Goal: Task Accomplishment & Management: Manage account settings

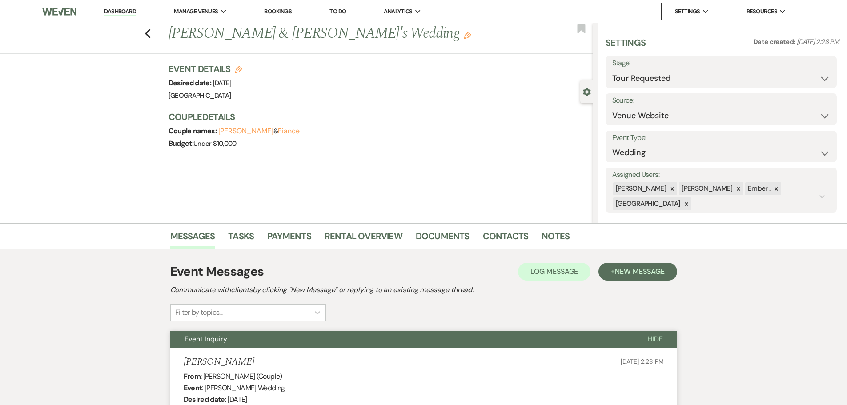
select select "2"
select select "5"
click at [117, 7] on li "Dashboard" at bounding box center [120, 12] width 41 height 18
click at [116, 11] on link "Dashboard" at bounding box center [120, 12] width 32 height 8
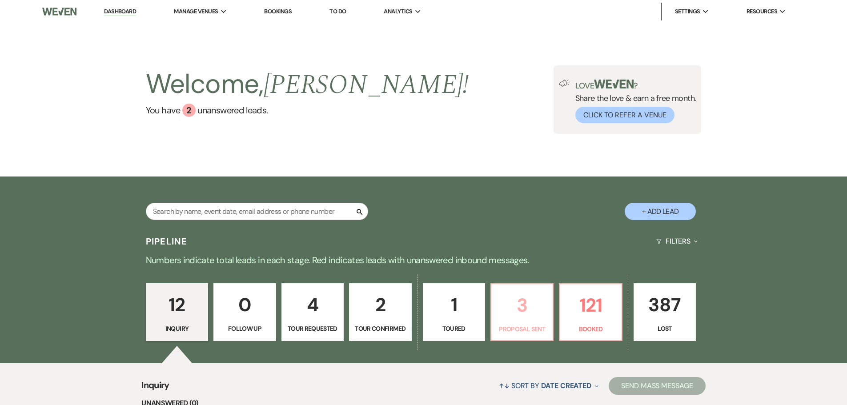
click at [514, 305] on p "3" at bounding box center [522, 305] width 51 height 30
select select "6"
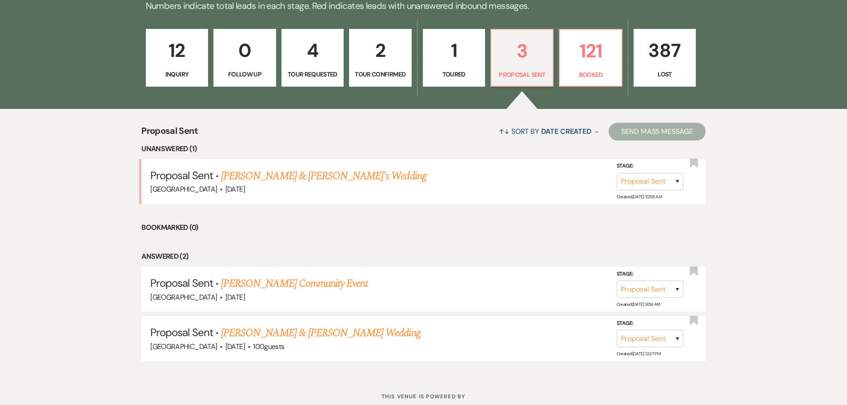
scroll to position [267, 0]
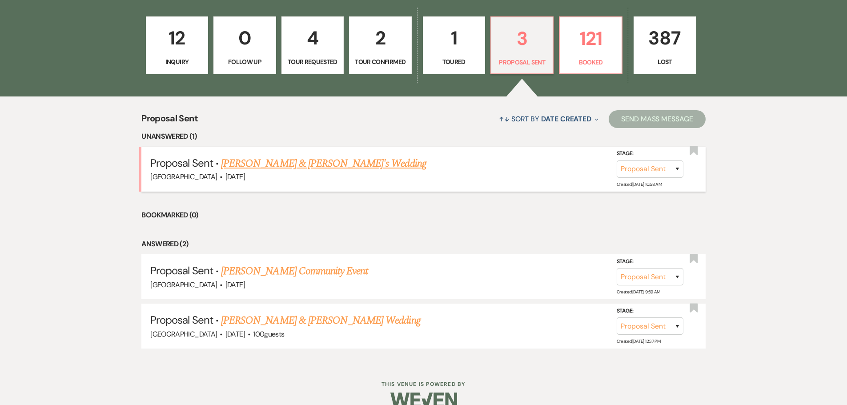
click at [282, 161] on link "[PERSON_NAME] & [PERSON_NAME]'s Wedding" at bounding box center [323, 164] width 205 height 16
select select "6"
select select "5"
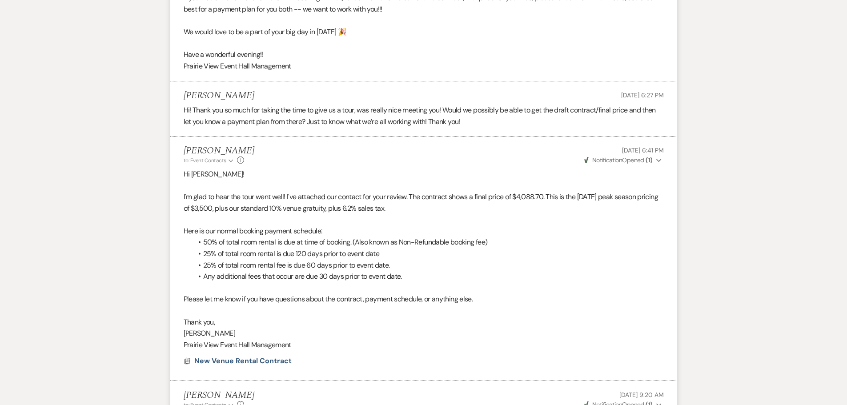
scroll to position [733, 0]
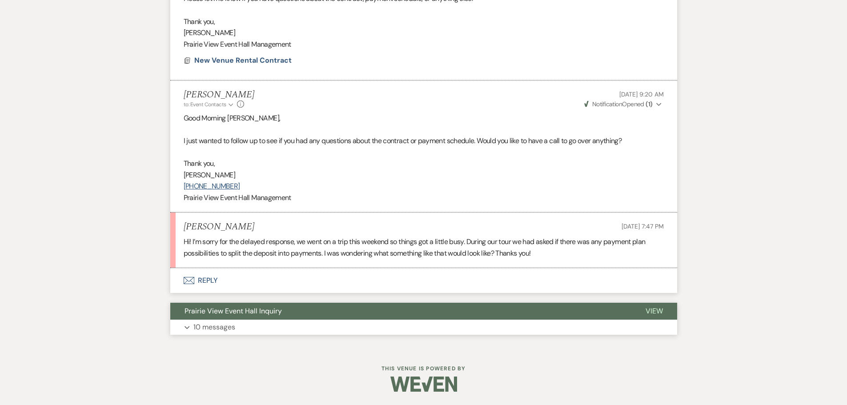
click at [225, 327] on p "10 messages" at bounding box center [214, 327] width 42 height 12
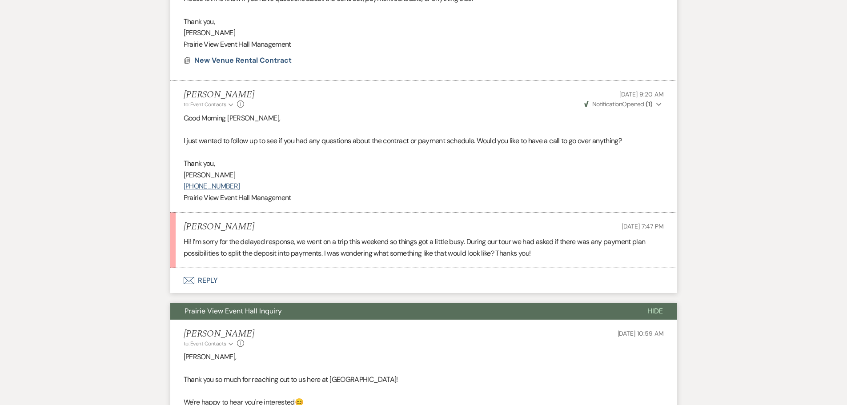
click at [224, 316] on button "Prairie View Event Hall Inquiry" at bounding box center [401, 311] width 463 height 17
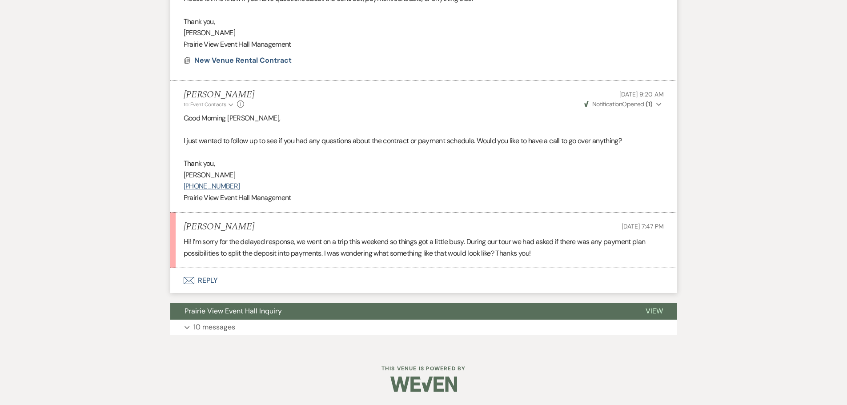
click at [201, 277] on button "Envelope Reply" at bounding box center [423, 280] width 507 height 25
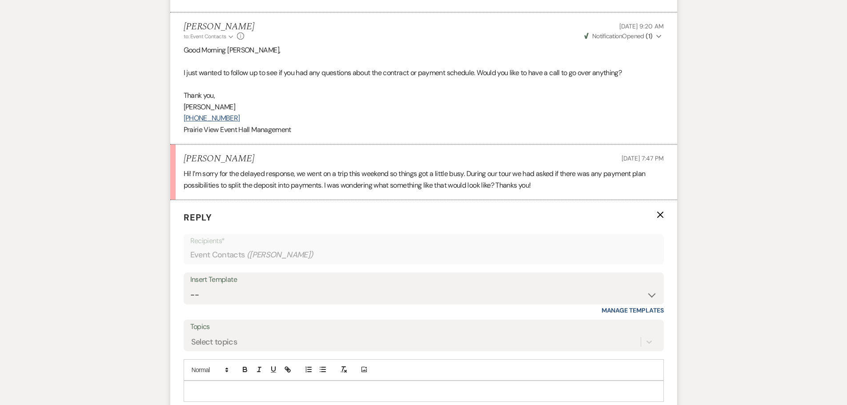
scroll to position [797, 0]
